Goal: Information Seeking & Learning: Learn about a topic

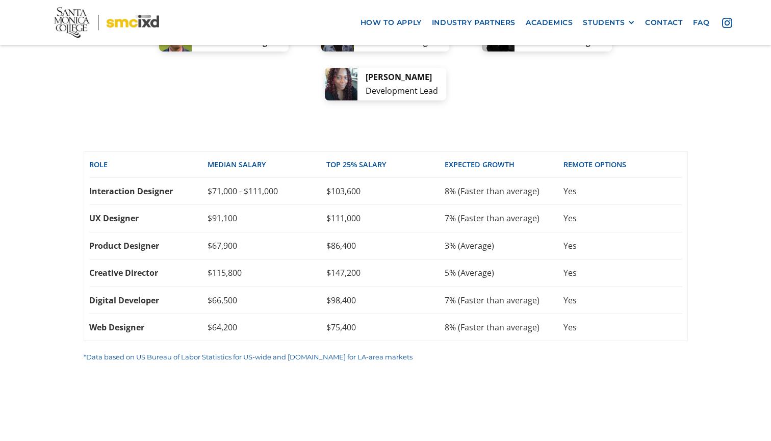
scroll to position [2169, 0]
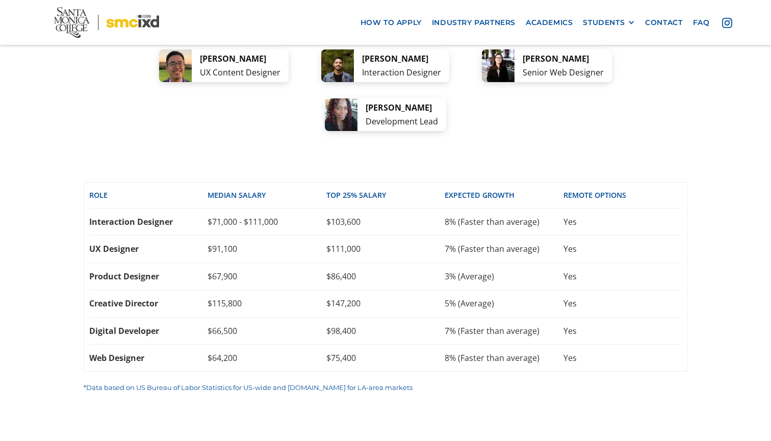
click at [120, 298] on div "Creative Director" at bounding box center [148, 303] width 119 height 11
click at [132, 209] on div "Interaction Designer $71,000 - $111,000 $103,600 8% (Faster than average) Yes" at bounding box center [385, 222] width 593 height 27
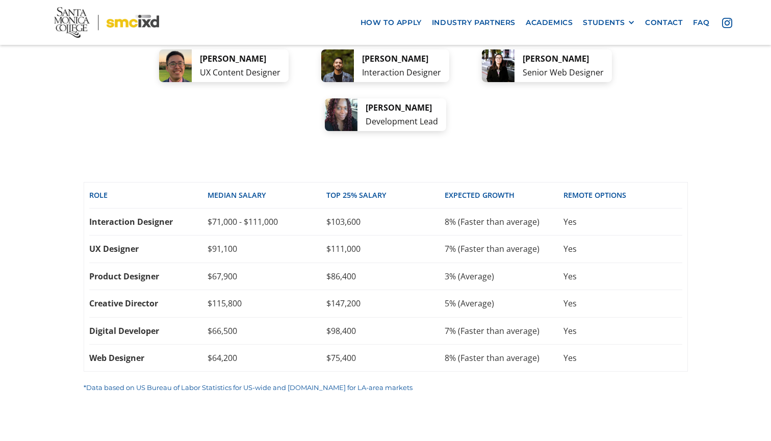
click at [132, 209] on div "Interaction Designer $71,000 - $111,000 $103,600 8% (Faster than average) Yes" at bounding box center [385, 222] width 593 height 27
click at [128, 236] on div "UX Designer $91,100 $111,000 7% (Faster than average) Yes" at bounding box center [385, 249] width 593 height 27
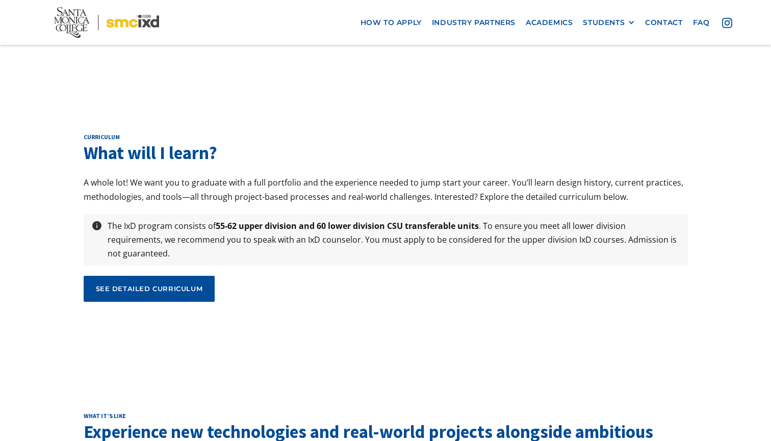
scroll to position [3395, 0]
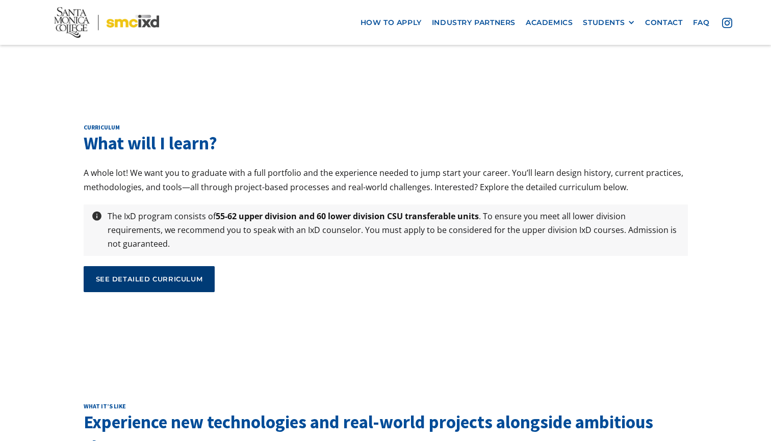
click at [106, 274] on div "see detailed curriculum" at bounding box center [149, 278] width 107 height 9
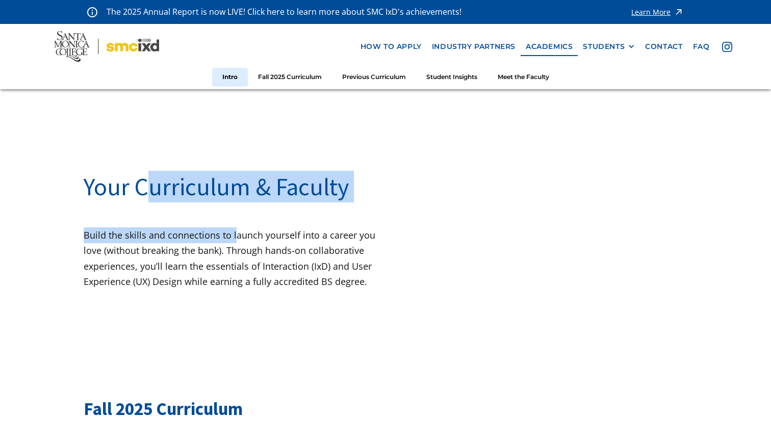
drag, startPoint x: 151, startPoint y: 200, endPoint x: 236, endPoint y: 230, distance: 90.0
click at [236, 230] on div "Your Curriculum & Faculty Build the skills and connections to launch yourself i…" at bounding box center [235, 238] width 302 height 154
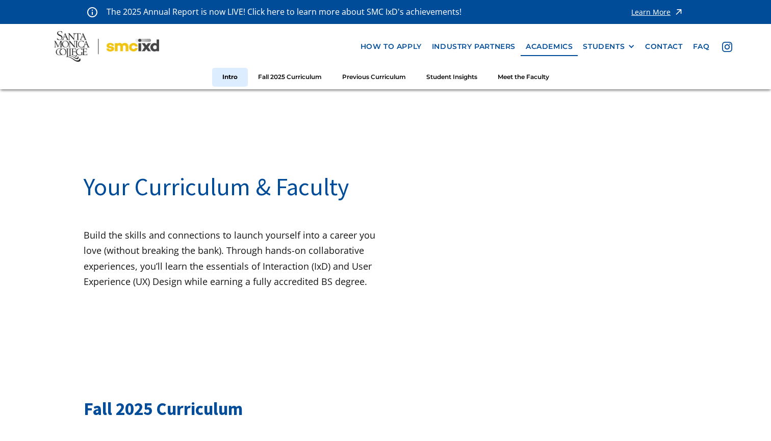
click at [236, 230] on p "Build the skills and connections to launch yourself into a career you love (wit…" at bounding box center [235, 258] width 302 height 62
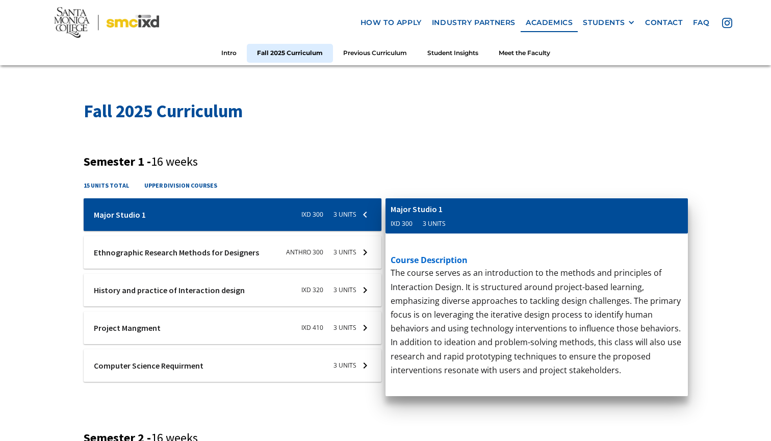
scroll to position [304, 0]
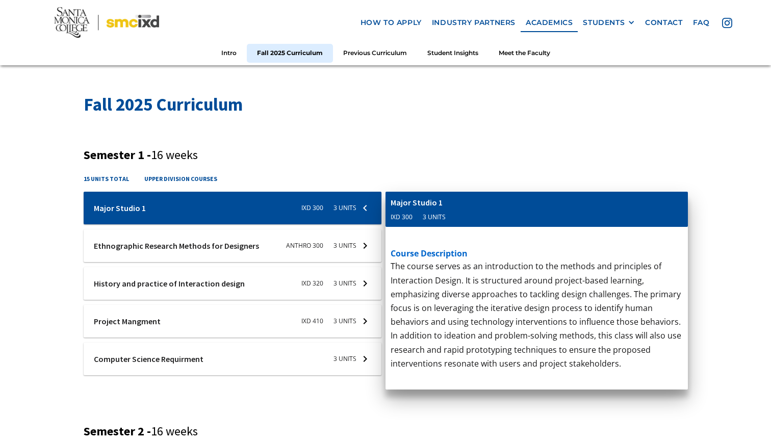
click at [197, 224] on div at bounding box center [233, 208] width 298 height 33
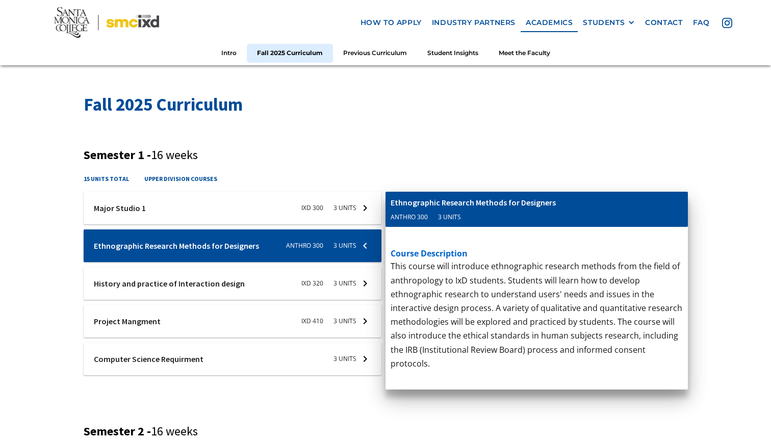
click at [189, 224] on div at bounding box center [233, 208] width 298 height 33
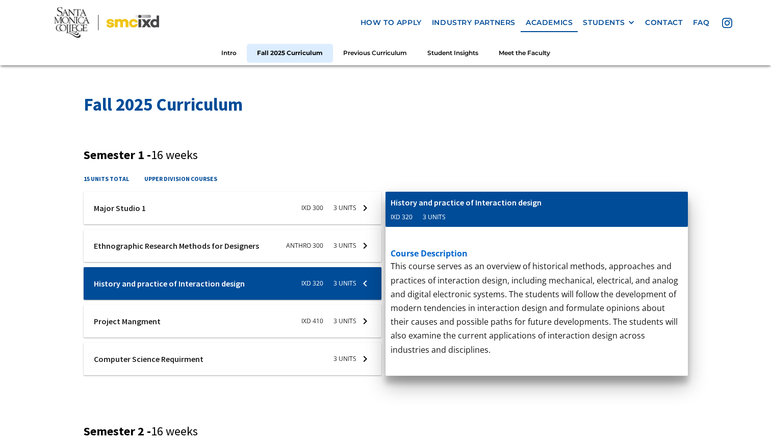
click at [179, 224] on div at bounding box center [233, 208] width 298 height 33
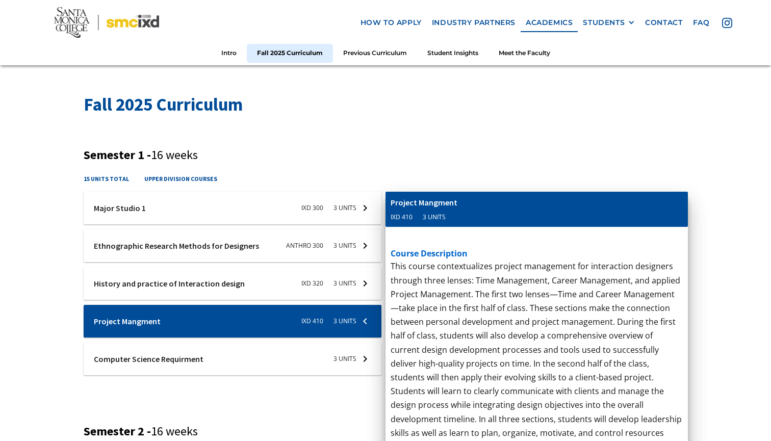
click at [171, 224] on div at bounding box center [233, 208] width 298 height 33
click at [165, 224] on div at bounding box center [233, 208] width 298 height 33
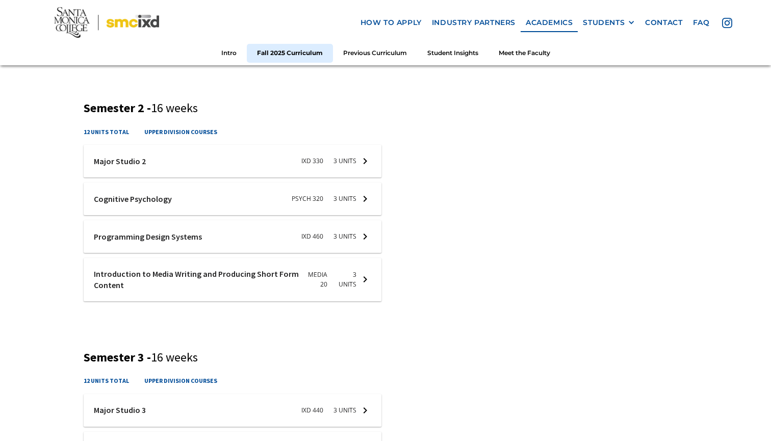
scroll to position [668, 0]
